Goal: Task Accomplishment & Management: Complete application form

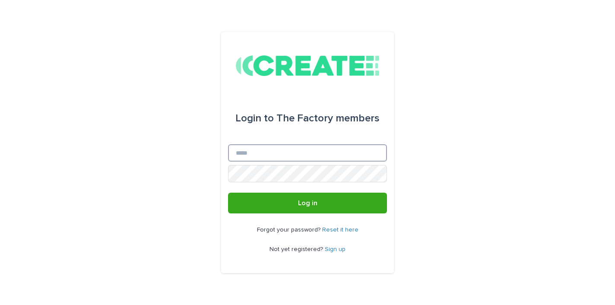
type input "**********"
click at [307, 203] on button "Log in" at bounding box center [307, 202] width 159 height 21
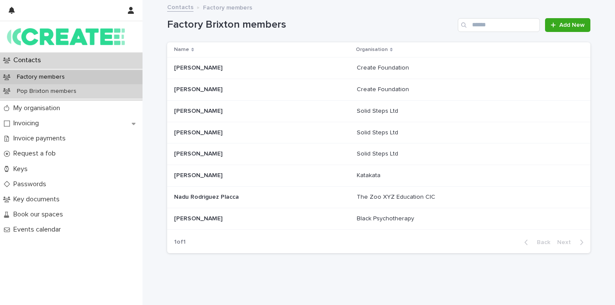
click at [62, 90] on p "Pop Brixton members" at bounding box center [46, 91] width 73 height 7
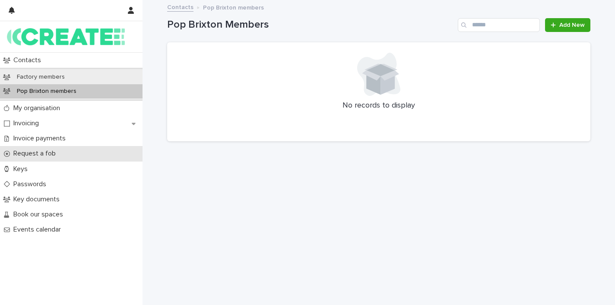
click at [54, 153] on p "Request a fob" at bounding box center [36, 153] width 53 height 8
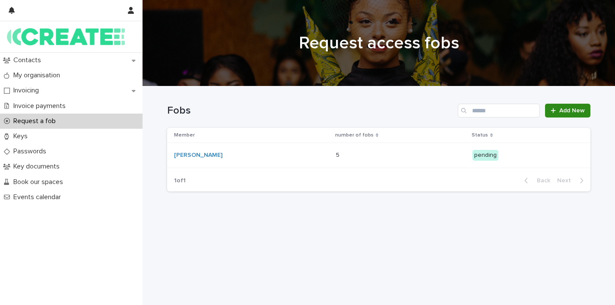
click at [577, 111] on span "Add New" at bounding box center [571, 110] width 25 height 6
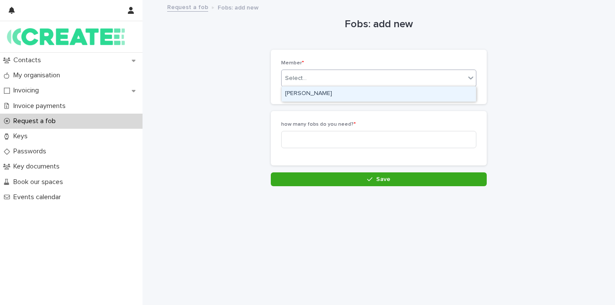
click at [323, 75] on div "Select..." at bounding box center [372, 78] width 183 height 14
click at [320, 96] on div "[PERSON_NAME]" at bounding box center [378, 93] width 194 height 15
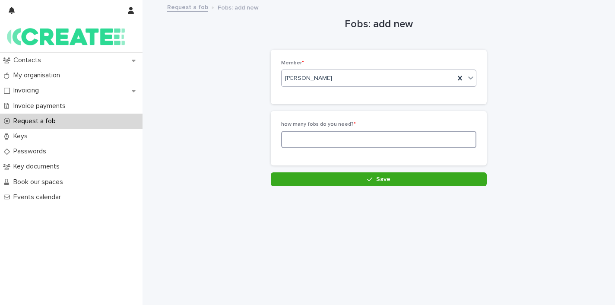
click at [307, 139] on input at bounding box center [378, 139] width 195 height 17
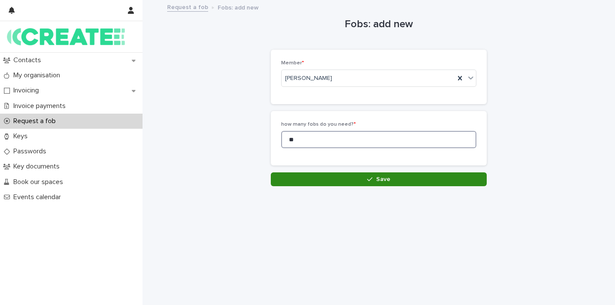
type input "**"
click at [300, 177] on button "Save" at bounding box center [379, 179] width 216 height 14
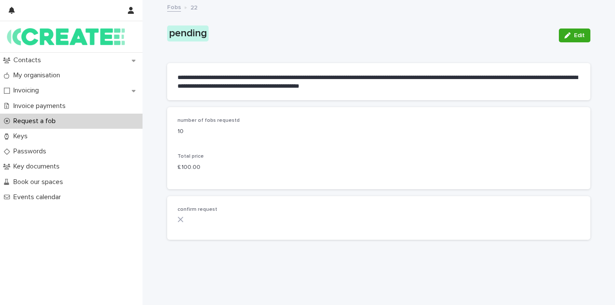
click at [181, 218] on icon at bounding box center [181, 219] width 6 height 6
click at [191, 209] on span "confirm request" at bounding box center [197, 209] width 40 height 5
click at [179, 218] on icon at bounding box center [180, 219] width 6 height 6
click at [186, 210] on span "confirm request" at bounding box center [197, 209] width 40 height 5
click at [577, 34] on span "Edit" at bounding box center [579, 35] width 11 height 6
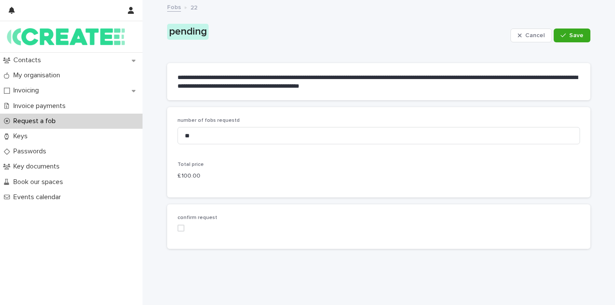
click at [181, 225] on span at bounding box center [180, 227] width 7 height 7
click at [259, 281] on div "**********" at bounding box center [379, 142] width 432 height 282
click at [579, 36] on span "Save" at bounding box center [576, 35] width 14 height 6
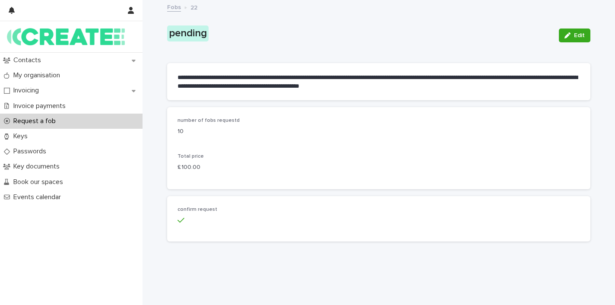
click at [173, 9] on link "Fobs" at bounding box center [174, 7] width 14 height 10
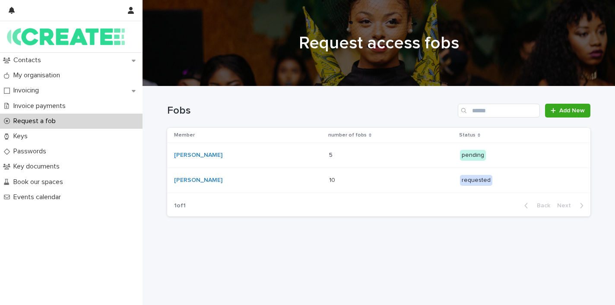
click at [477, 134] on icon at bounding box center [478, 135] width 3 height 4
click at [50, 36] on img at bounding box center [66, 36] width 118 height 17
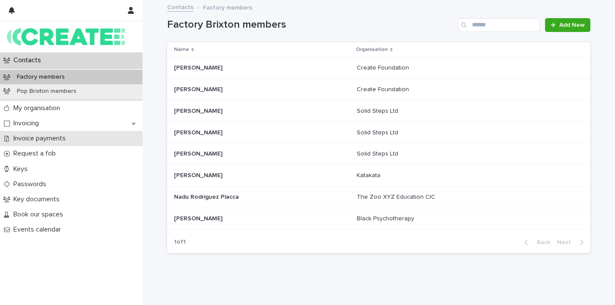
click at [66, 138] on p "Invoice payments" at bounding box center [41, 138] width 63 height 8
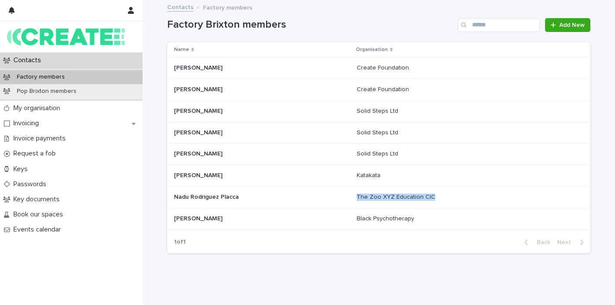
drag, startPoint x: 447, startPoint y: 193, endPoint x: 359, endPoint y: 195, distance: 87.6
click at [359, 195] on div "The Zoo XYZ Education CIC The Zoo XYZ Education CIC" at bounding box center [431, 196] width 151 height 7
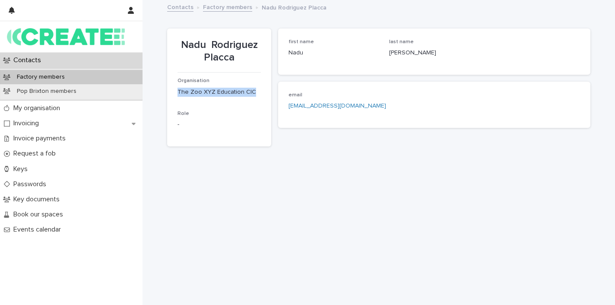
drag, startPoint x: 252, startPoint y: 92, endPoint x: 170, endPoint y: 89, distance: 82.1
click at [170, 89] on section "Nadu Rodriguez Placca Organisation The Zoo XYZ Education CIC Role -" at bounding box center [219, 87] width 104 height 118
copy p "The Zoo XYZ Education CIC"
click at [234, 5] on link "Factory members" at bounding box center [227, 7] width 49 height 10
